Goal: Information Seeking & Learning: Learn about a topic

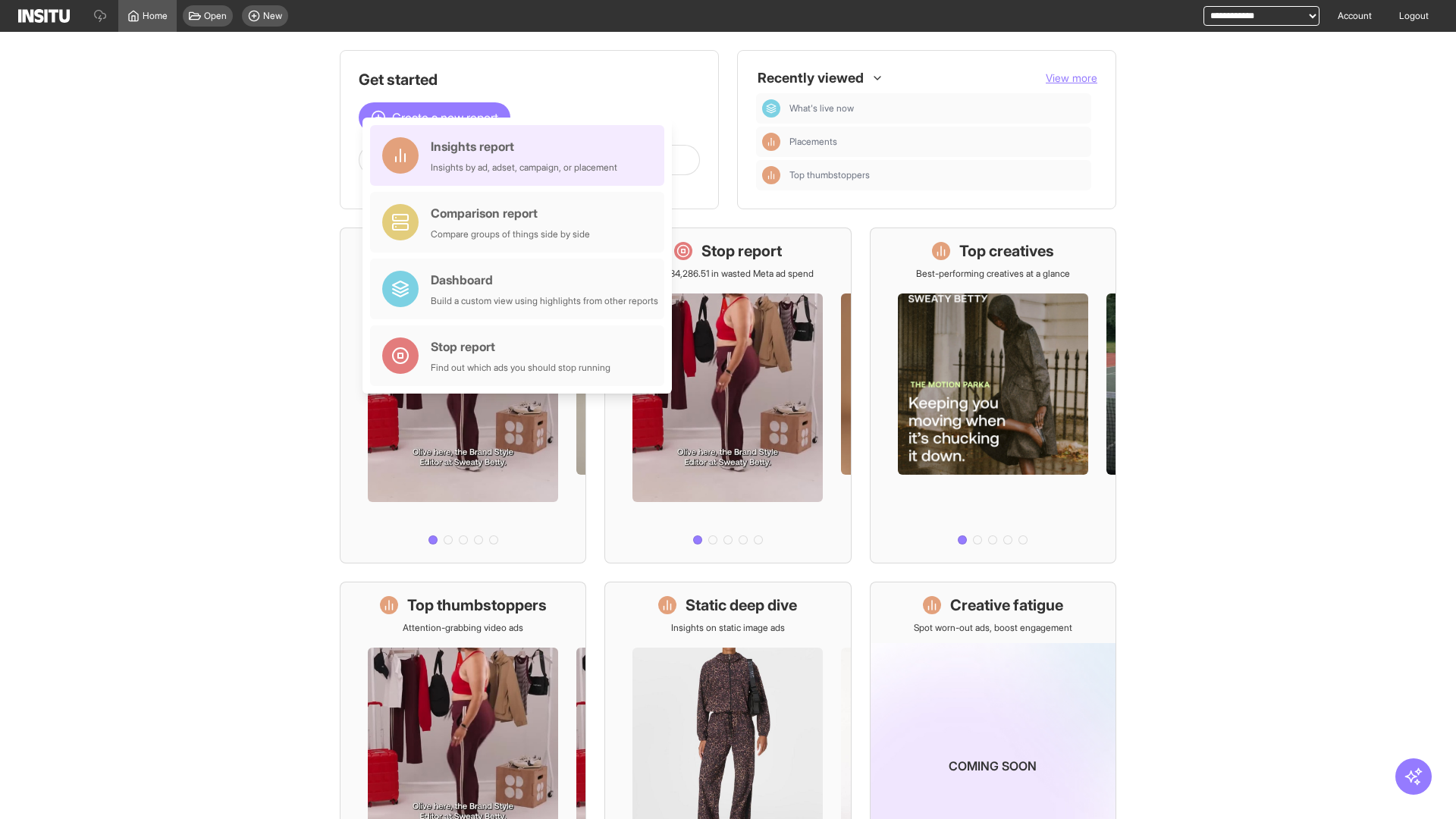
click at [521, 156] on div "Insights report Insights by ad, adset, campaign, or placement" at bounding box center [524, 155] width 186 height 36
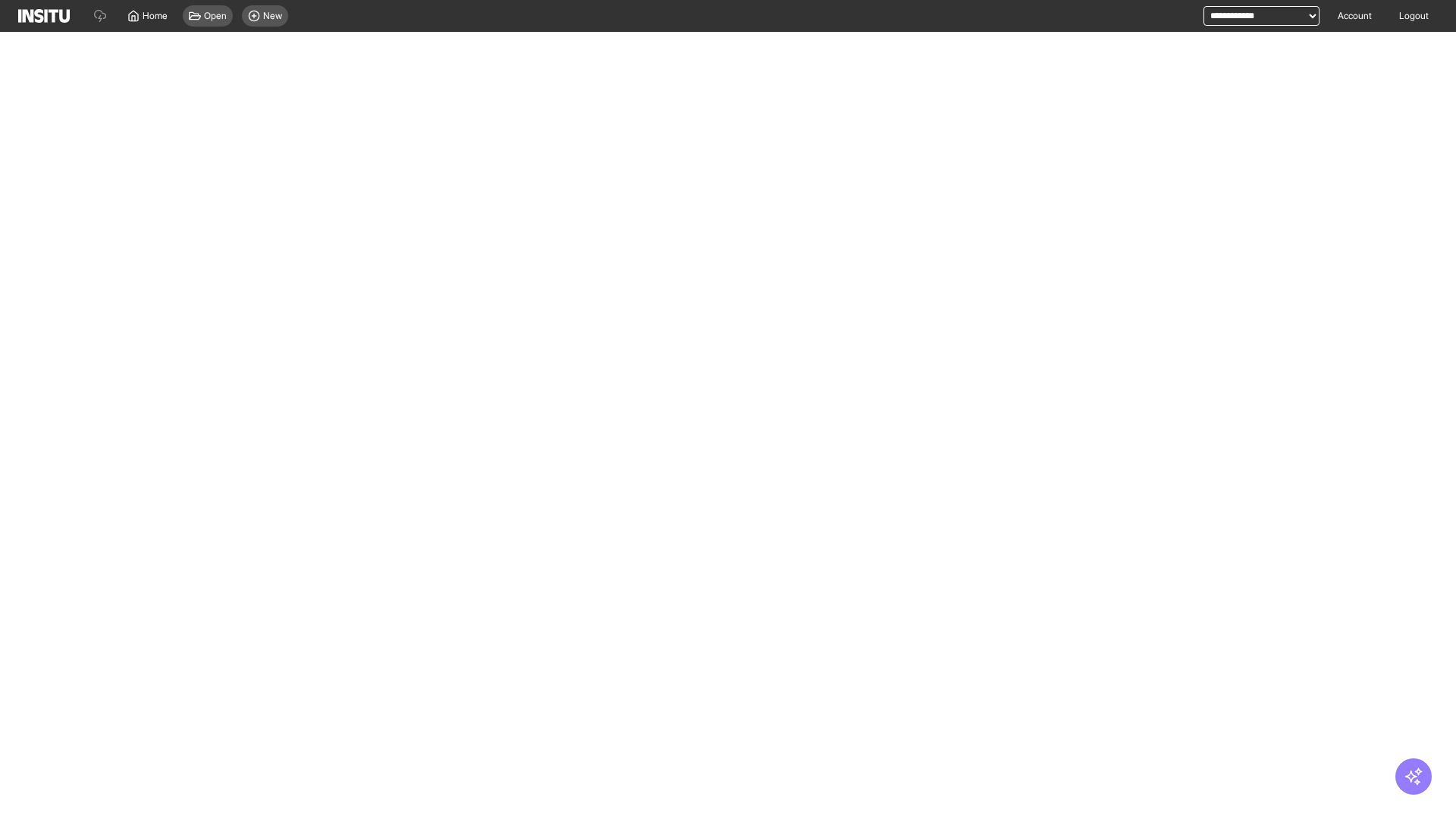
select select "**"
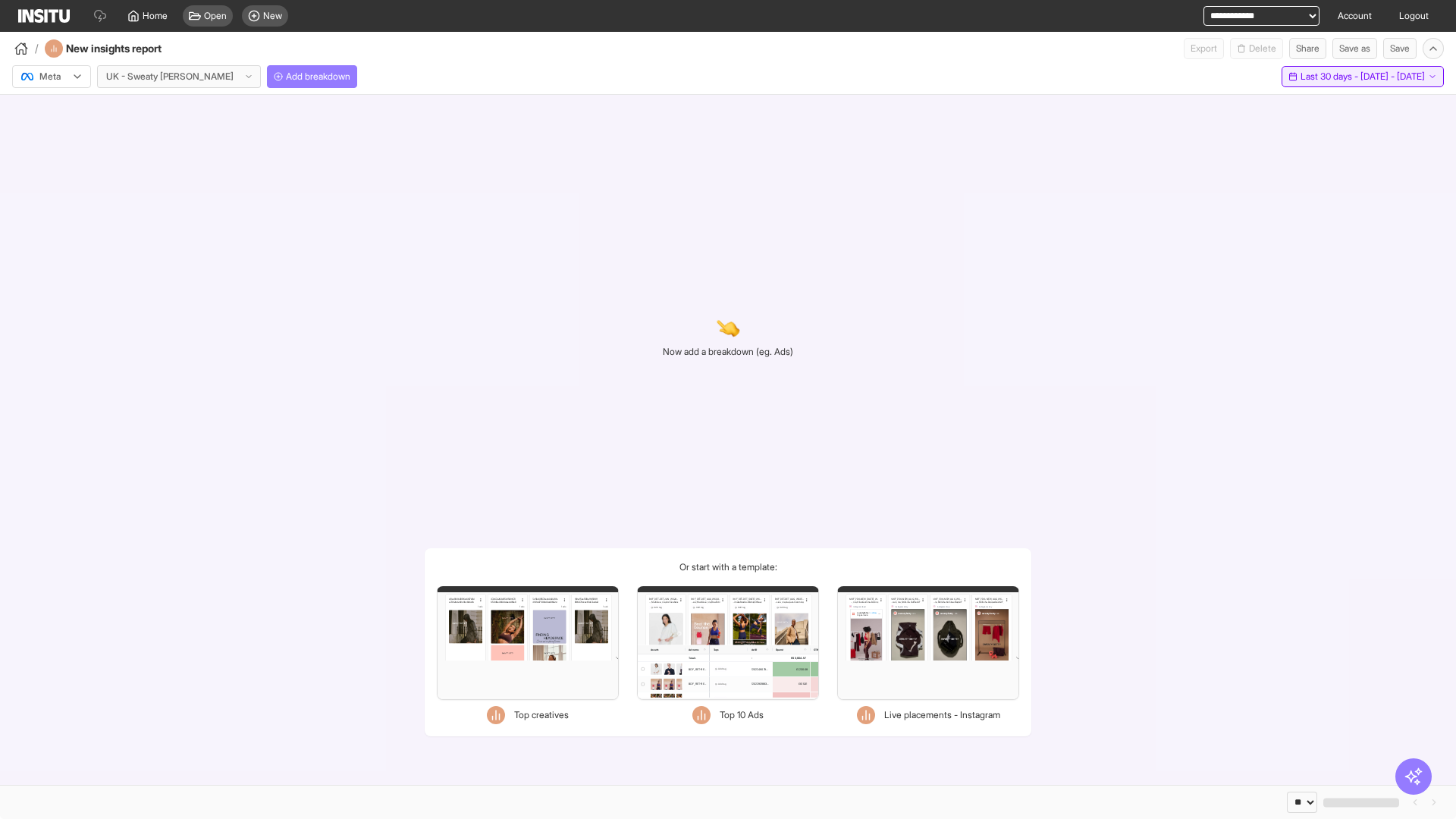
click at [1341, 76] on span "Last 30 days - [DATE] - [DATE]" at bounding box center [1363, 76] width 125 height 12
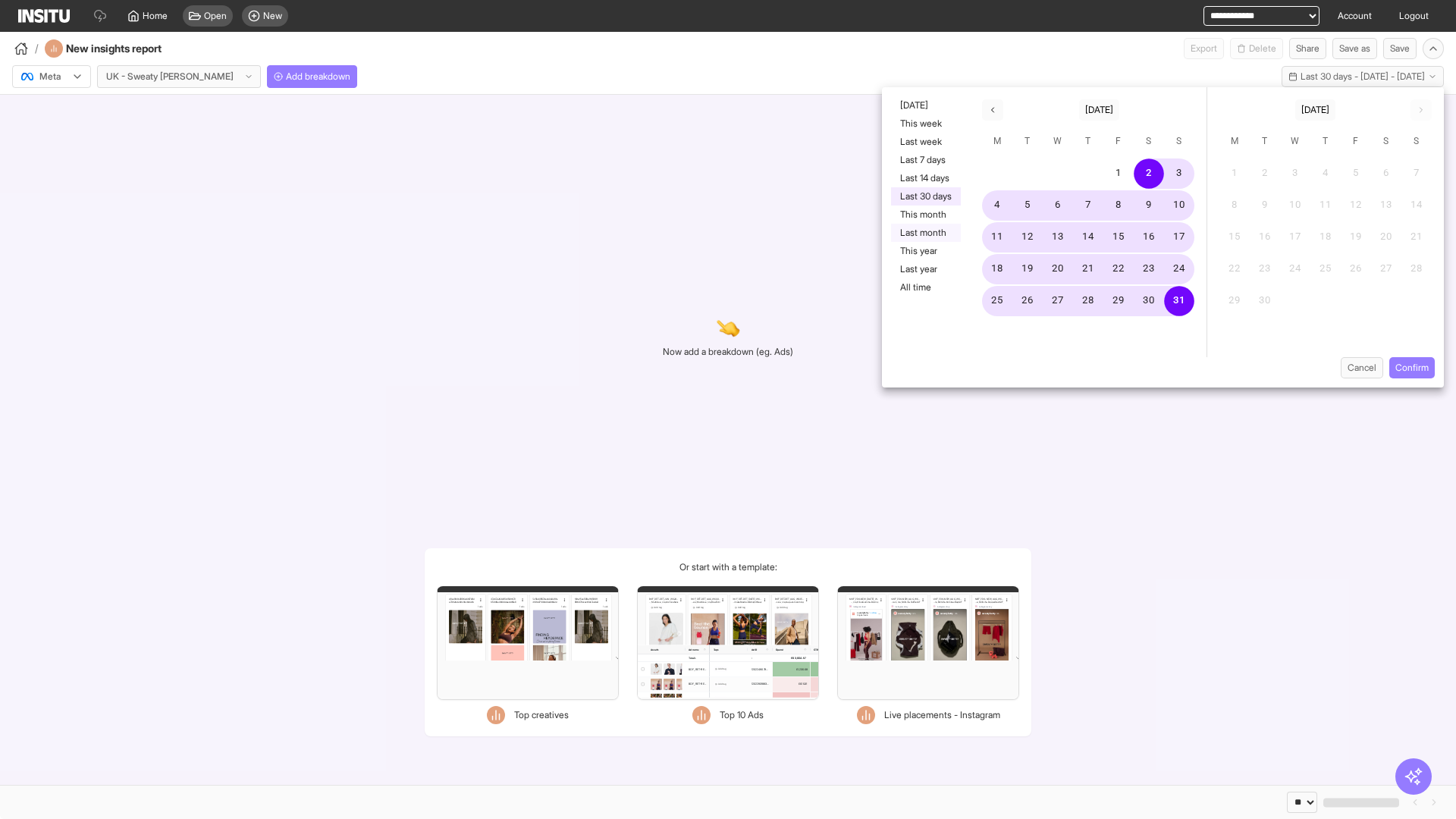
click at [924, 233] on button "Last month" at bounding box center [925, 233] width 69 height 18
